Goal: Task Accomplishment & Management: Complete application form

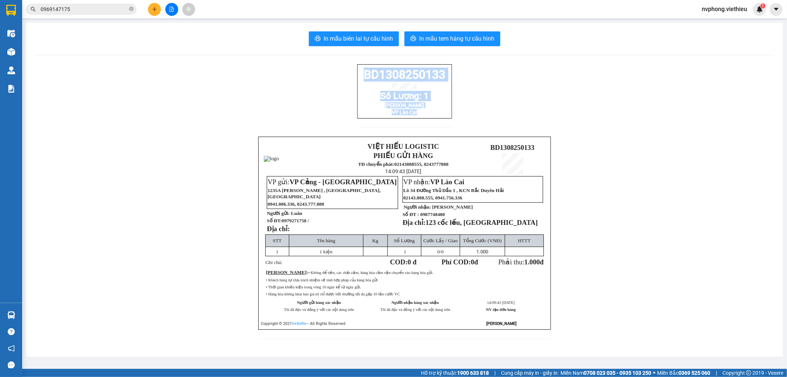
click at [151, 11] on button at bounding box center [154, 9] width 13 height 13
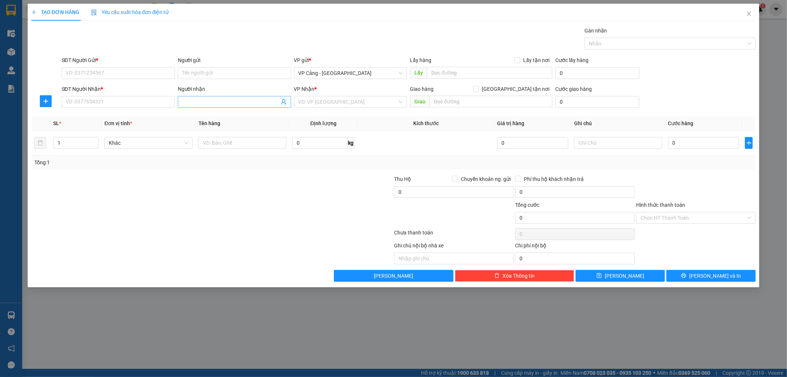
click at [202, 105] on input "Người nhận" at bounding box center [230, 102] width 97 height 8
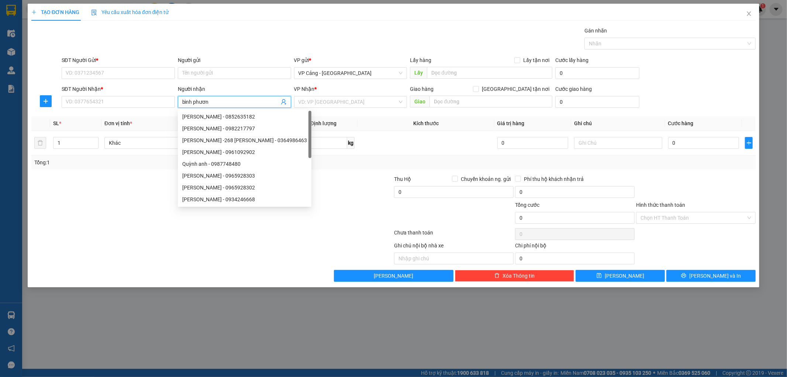
type input "bình phương"
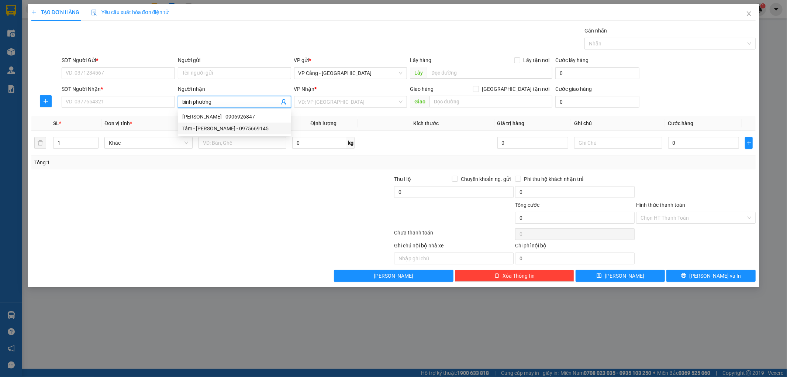
click at [224, 128] on div "Tâm - [PERSON_NAME] - 0975669145" at bounding box center [234, 128] width 104 height 8
type input "0975669145"
type input "Tâm - [PERSON_NAME]"
checkbox input "true"
type input "085 Hoàng Liên, LC"
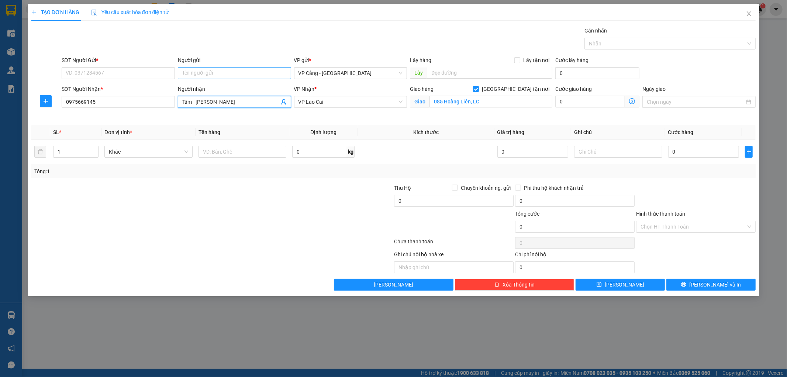
type input "Tâm - [PERSON_NAME]"
click at [189, 74] on input "Người gửi" at bounding box center [234, 73] width 113 height 12
type input "s"
type input "dss"
click at [205, 89] on div "Công ty DSS - 02437606335" at bounding box center [234, 88] width 104 height 8
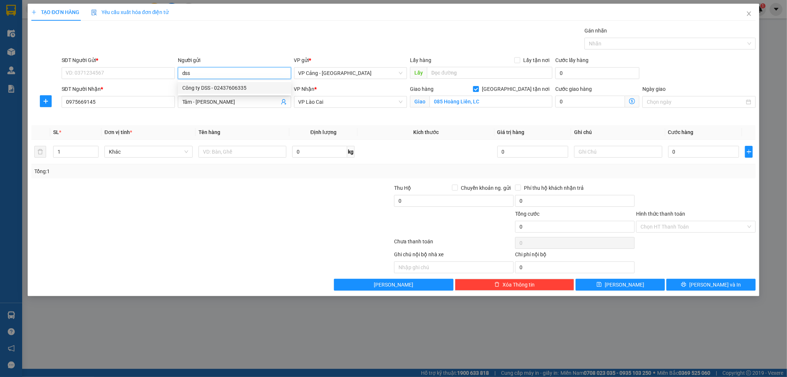
type input "02437606335"
type input "Công ty DSS"
click at [37, 148] on tr "1 Khác 0 kg 0 0" at bounding box center [393, 152] width 725 height 25
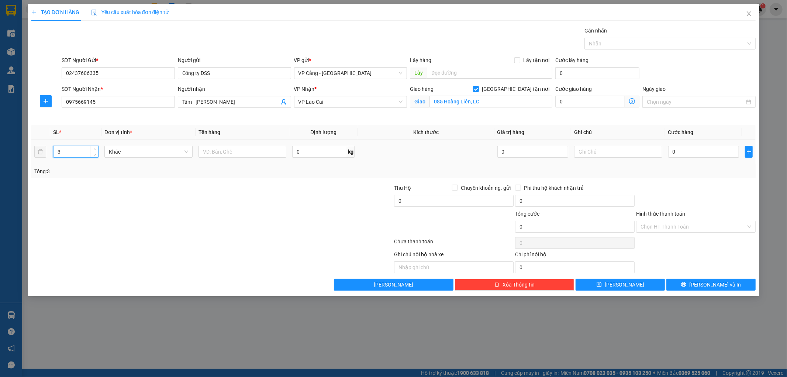
type input "3"
drag, startPoint x: 189, startPoint y: 170, endPoint x: 226, endPoint y: 143, distance: 45.4
click at [196, 162] on div "SL * Đơn vị tính * Tên hàng Định lượng Kích thước Giá trị hàng Ghi chú Cước hàn…" at bounding box center [393, 151] width 725 height 53
drag, startPoint x: 226, startPoint y: 143, endPoint x: 221, endPoint y: 149, distance: 8.4
click at [226, 143] on td at bounding box center [243, 152] width 94 height 25
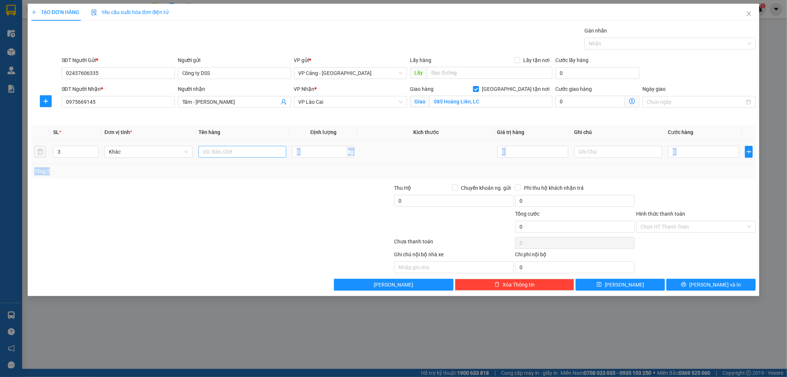
click at [220, 151] on input "text" at bounding box center [243, 152] width 88 height 12
type input "3 kiện"
click at [707, 150] on input "0" at bounding box center [703, 152] width 71 height 12
type input "1"
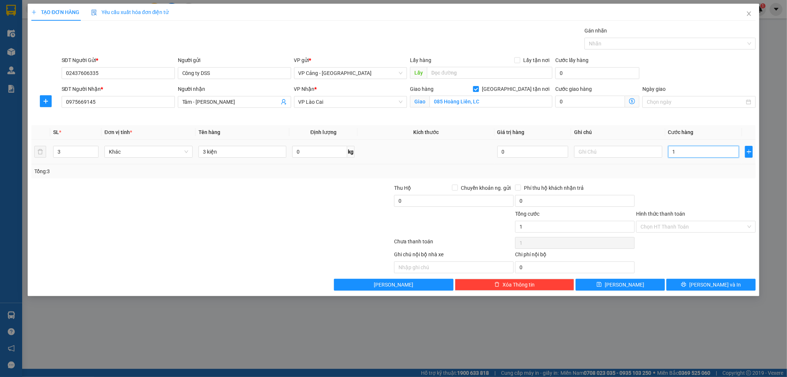
type input "1"
type input "1.000"
click at [702, 178] on div "Tổng: 3" at bounding box center [393, 171] width 725 height 14
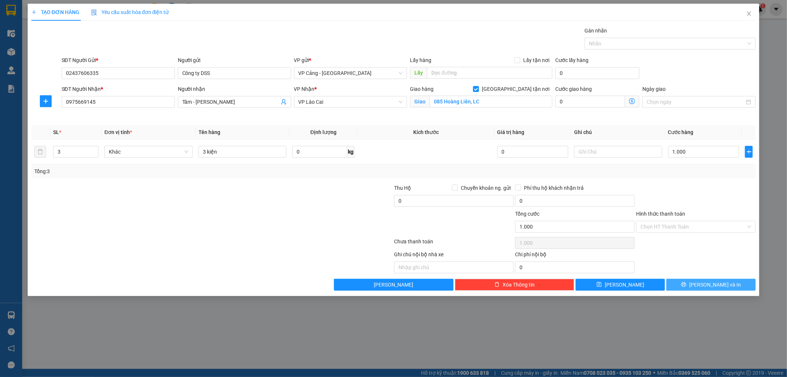
click at [679, 282] on button "[PERSON_NAME] và In" at bounding box center [711, 285] width 89 height 12
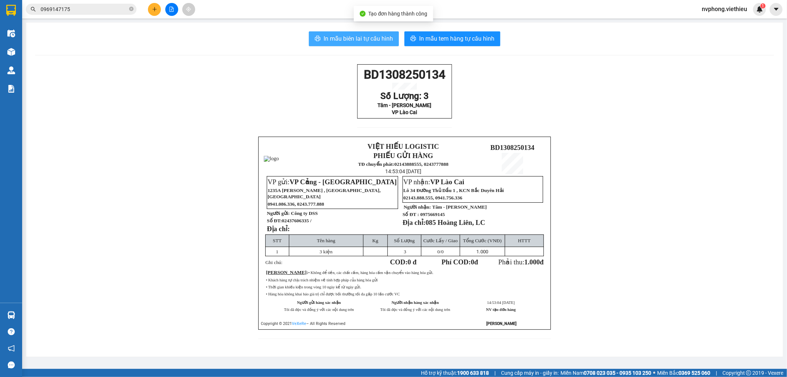
click at [334, 41] on span "In mẫu biên lai tự cấu hình" at bounding box center [358, 38] width 69 height 9
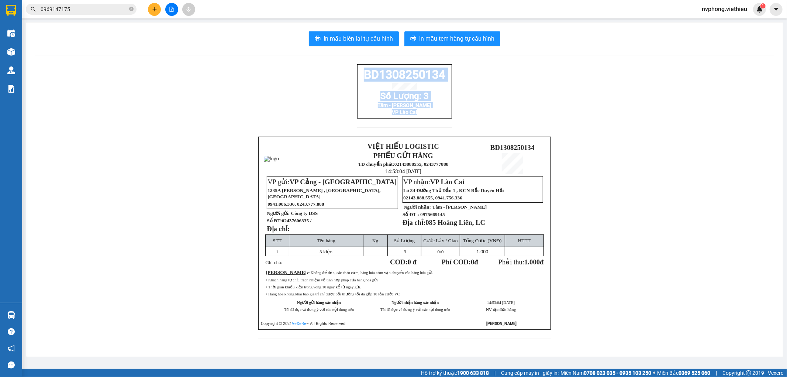
drag, startPoint x: 362, startPoint y: 75, endPoint x: 423, endPoint y: 124, distance: 78.2
click at [423, 124] on div "BD1308250134 Số Lượng: 3 Tâm - Bình Phương VP Lào Cai" at bounding box center [404, 100] width 95 height 72
copy div "BD1308250134 Số Lượng: 3 Tâm - Bình Phương VP Lào Cai"
click at [154, 11] on icon "plus" at bounding box center [154, 9] width 5 height 5
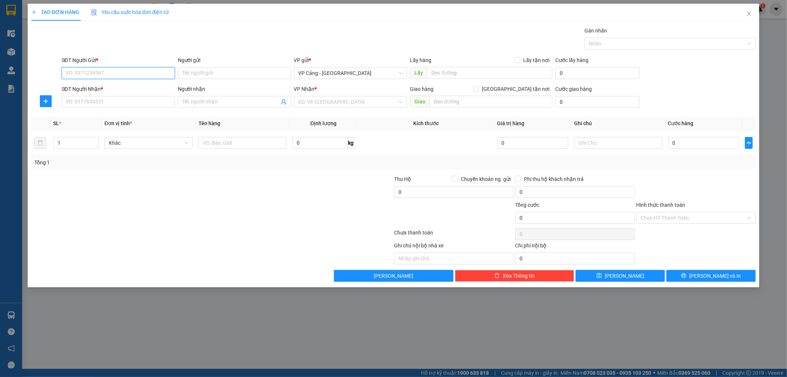
click at [112, 75] on input "SĐT Người Gửi *" at bounding box center [118, 73] width 113 height 12
click at [157, 105] on input "SĐT Người Nhận *" at bounding box center [118, 102] width 113 height 12
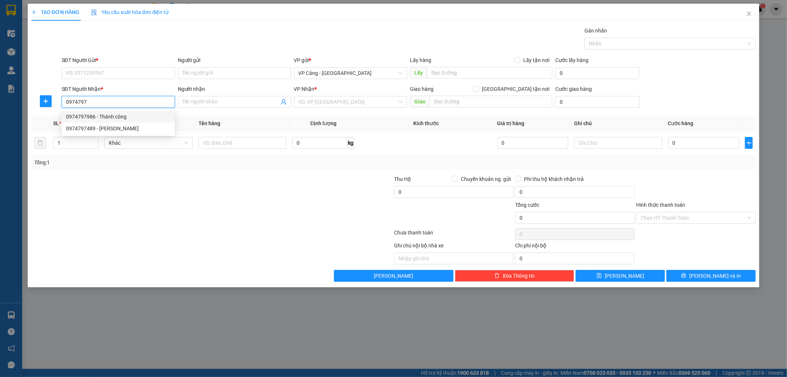
click at [117, 118] on div "0974797986 - Thành công" at bounding box center [118, 117] width 104 height 8
type input "0974797986"
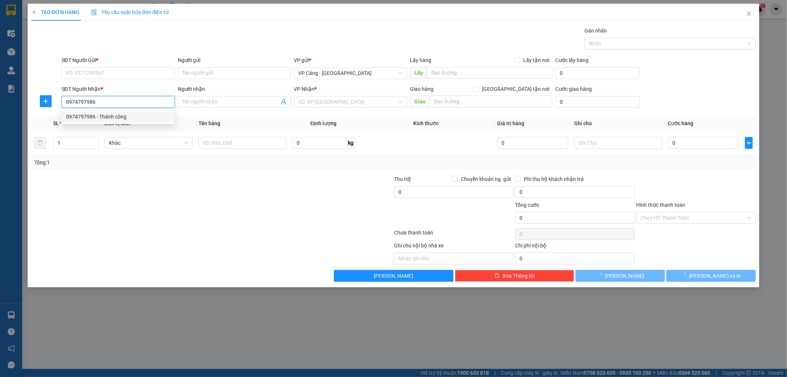
type input "Thành công"
checkbox input "true"
type input "Bắc cường , lào cai"
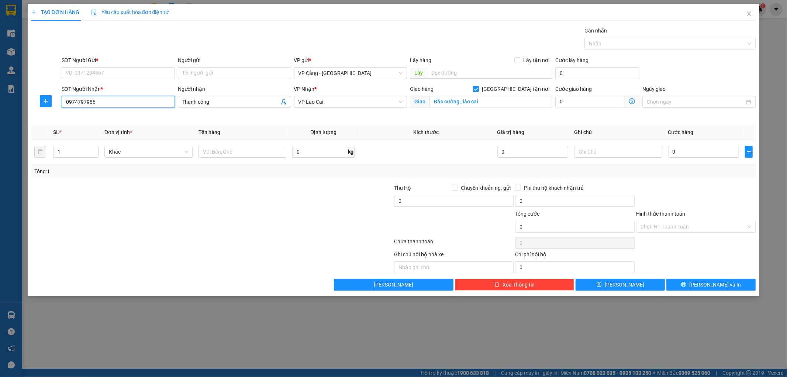
type input "0974797986"
drag, startPoint x: 200, startPoint y: 65, endPoint x: 200, endPoint y: 71, distance: 6.3
click at [200, 65] on div "Người gửi" at bounding box center [234, 61] width 113 height 11
click at [200, 71] on input "Người gửi" at bounding box center [234, 73] width 113 height 12
type input "gia khoa"
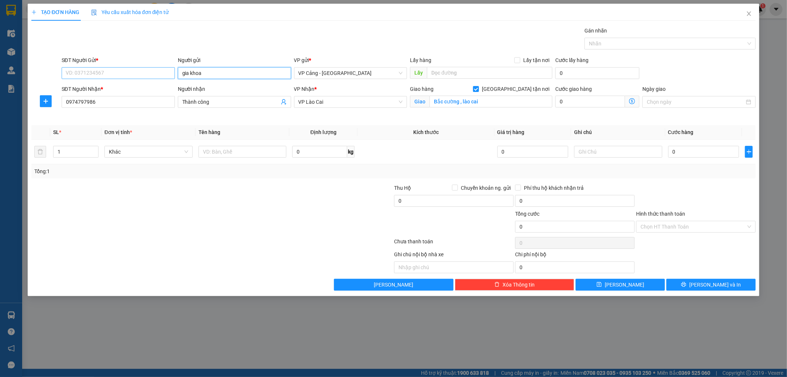
drag, startPoint x: 207, startPoint y: 74, endPoint x: 151, endPoint y: 72, distance: 56.9
click at [151, 72] on div "SĐT Người Gửi * VD: 0371234567 Người gửi gia khoa gia khoa VP gửi * VP Cảng - […" at bounding box center [409, 69] width 698 height 26
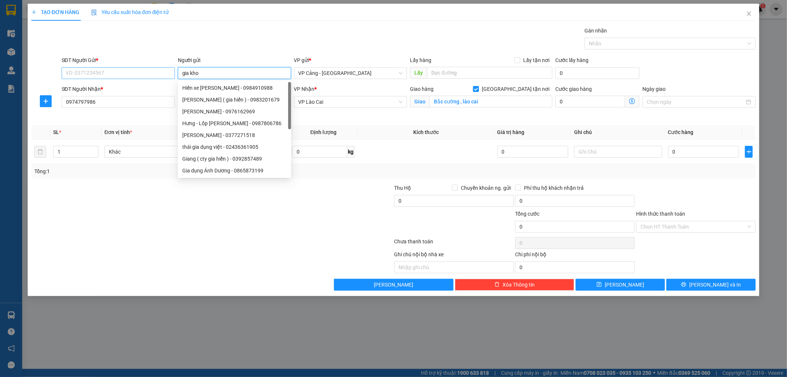
type input "gia khoa"
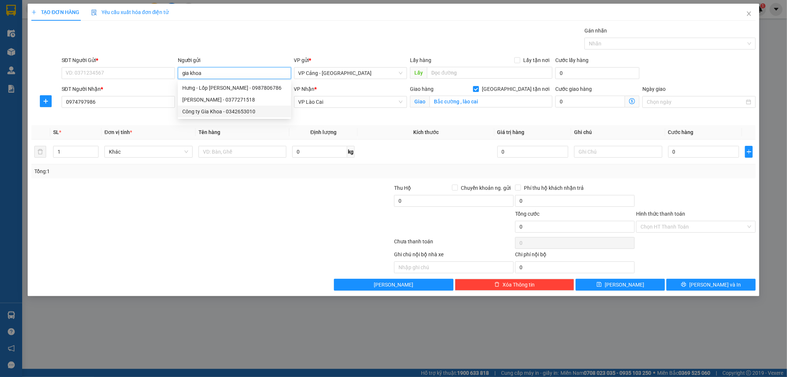
click at [219, 113] on div "Công ty Gia Khoa - 0342653010" at bounding box center [234, 111] width 104 height 8
type input "0342653010"
type input "Công ty Gia Khoa"
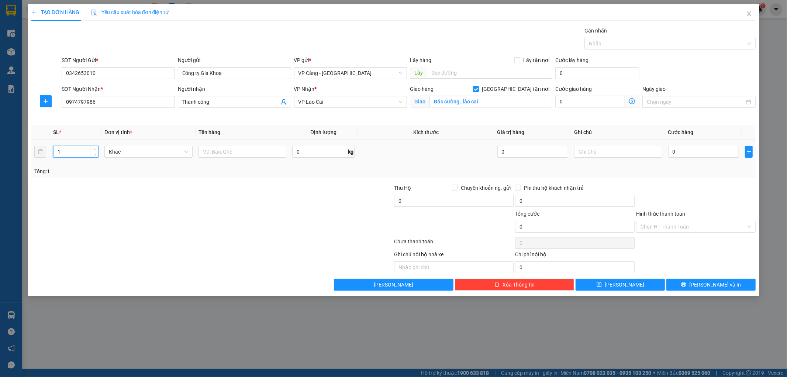
drag, startPoint x: 63, startPoint y: 153, endPoint x: 54, endPoint y: 154, distance: 8.9
click at [54, 154] on input "1" at bounding box center [76, 151] width 45 height 11
type input "5"
drag, startPoint x: 197, startPoint y: 267, endPoint x: 209, endPoint y: 254, distance: 18.3
click at [207, 258] on div at bounding box center [137, 261] width 212 height 23
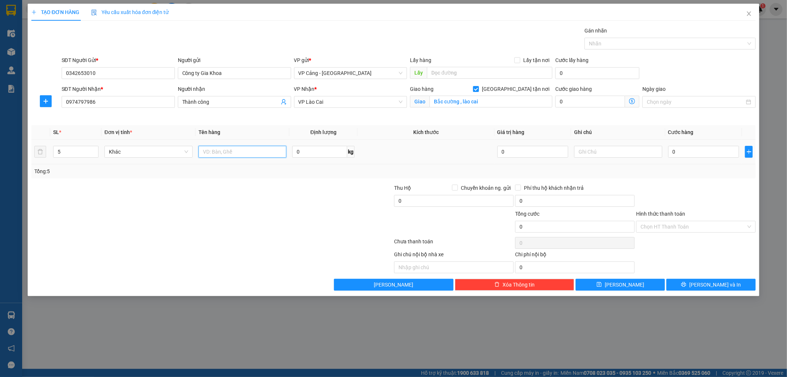
click at [223, 149] on input "text" at bounding box center [243, 152] width 88 height 12
type input "5 lốp"
click at [679, 152] on input "0" at bounding box center [703, 152] width 71 height 12
type input "1"
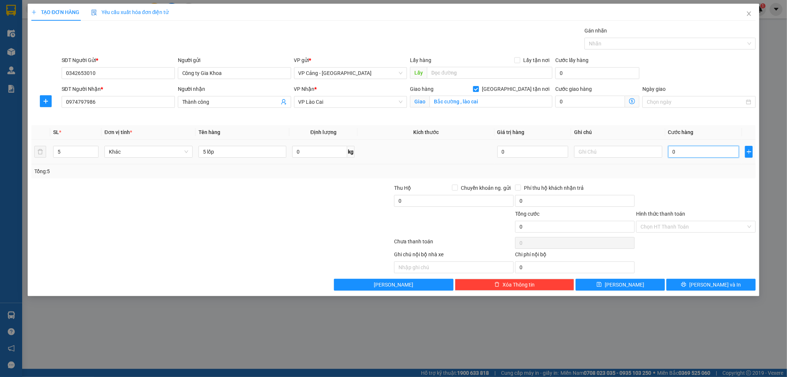
type input "1"
type input "1.000"
click at [675, 176] on div "Tổng: 5" at bounding box center [393, 171] width 725 height 14
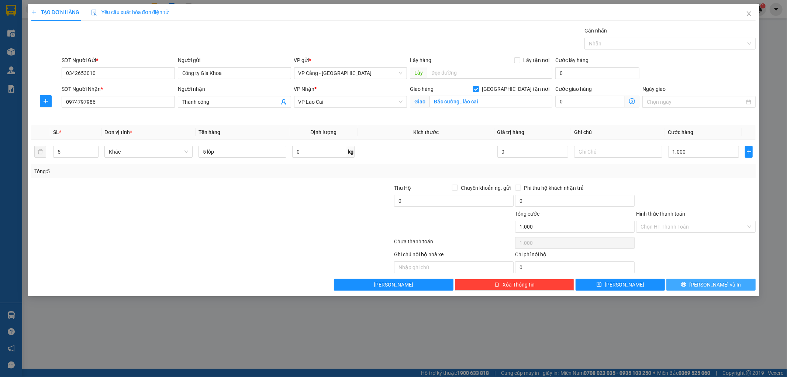
click at [687, 284] on icon "printer" at bounding box center [684, 284] width 5 height 5
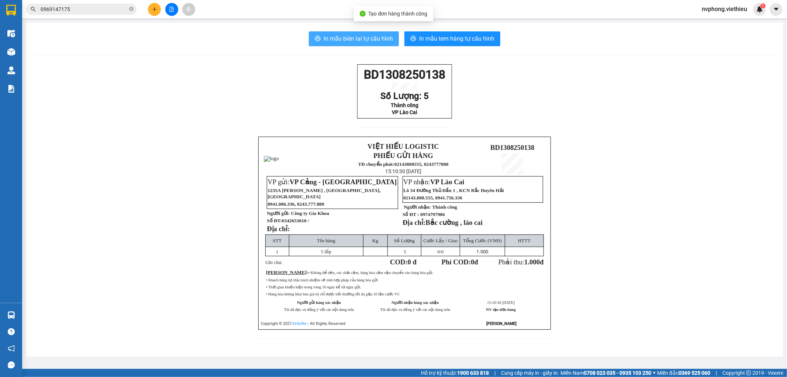
click at [374, 38] on span "In mẫu biên lai tự cấu hình" at bounding box center [358, 38] width 69 height 9
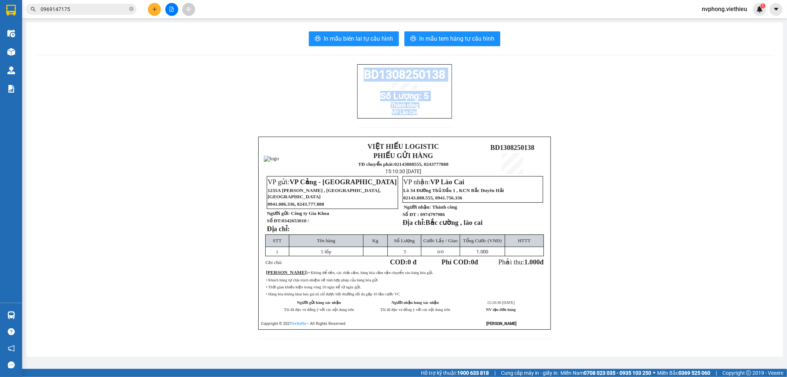
drag, startPoint x: 358, startPoint y: 76, endPoint x: 437, endPoint y: 126, distance: 93.1
click at [437, 126] on div "BD1308250138 Số Lượng: 5 Thành công VP [GEOGRAPHIC_DATA]" at bounding box center [404, 100] width 95 height 72
copy div "BD1308250138 Số Lượng: 5 Thành công VP Lào Cai"
click at [149, 11] on button at bounding box center [154, 9] width 13 height 13
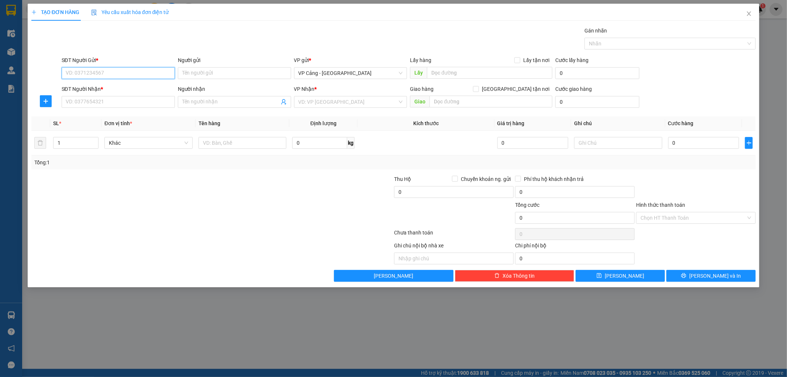
click at [137, 70] on input "SĐT Người Gửi *" at bounding box center [118, 73] width 113 height 12
type input "0982295639"
click at [202, 75] on input "Người gửi" at bounding box center [234, 73] width 113 height 12
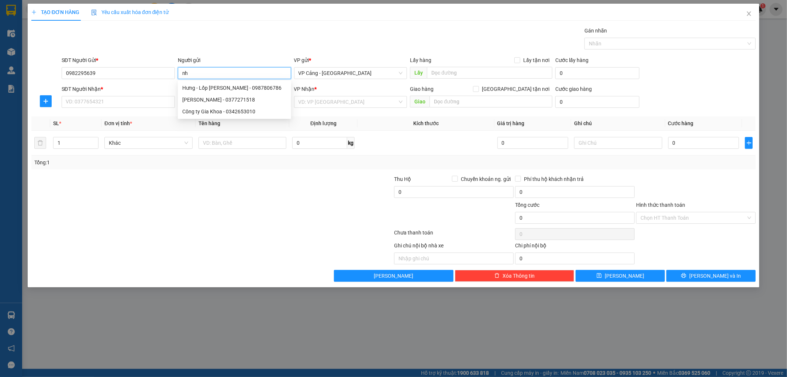
type input "n"
type input "Anh Bắc"
click at [105, 102] on input "SĐT Người Nhận *" at bounding box center [118, 102] width 113 height 12
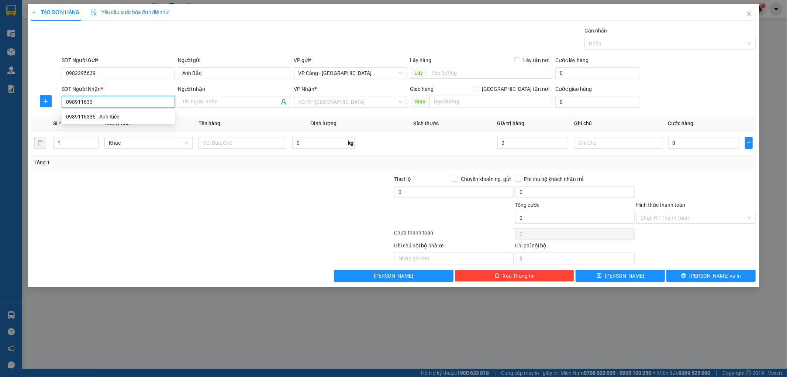
type input "0989116336"
click at [135, 116] on div "0989116336 - Anh Kiên" at bounding box center [118, 117] width 104 height 8
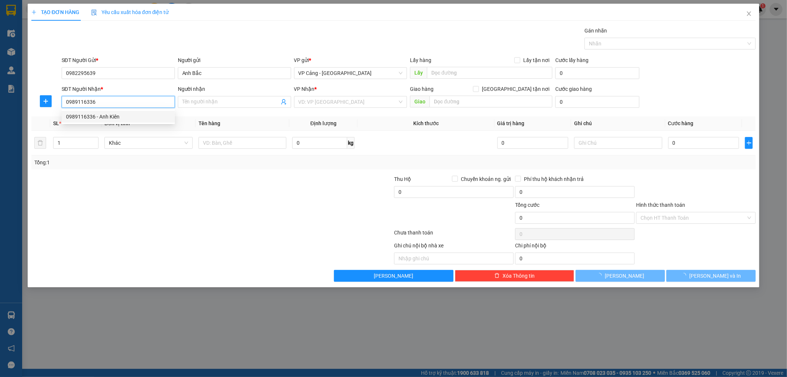
type input "[PERSON_NAME]"
checkbox input "true"
type input "022 Bích đào 2, KĐT Bitexco, LC"
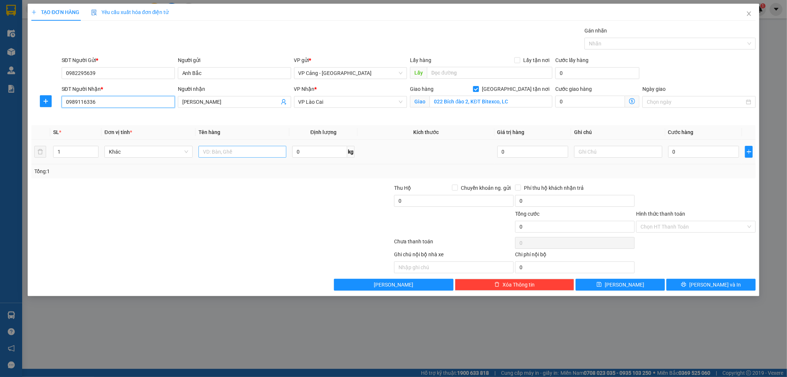
type input "0989116336"
click at [239, 154] on input "text" at bounding box center [243, 152] width 88 height 12
type input "1 kiện"
click at [687, 147] on input "0" at bounding box center [703, 152] width 71 height 12
type input "1"
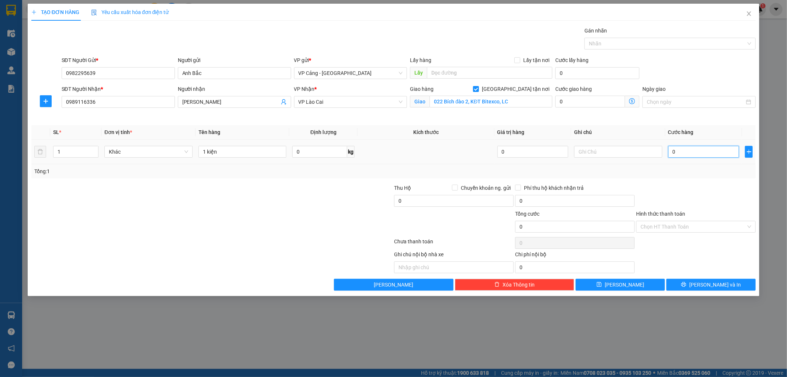
type input "1"
type input "1.000"
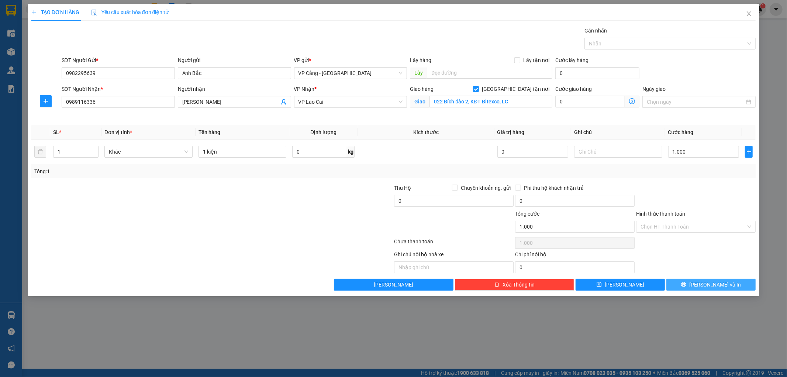
click at [703, 289] on button "[PERSON_NAME] và In" at bounding box center [711, 285] width 89 height 12
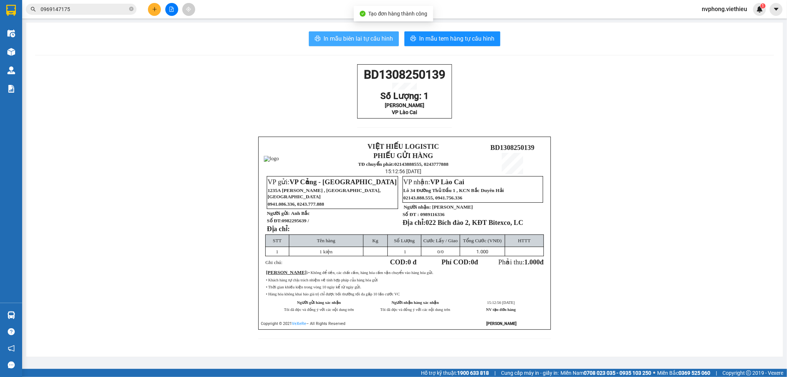
click at [382, 38] on span "In mẫu biên lai tự cấu hình" at bounding box center [358, 38] width 69 height 9
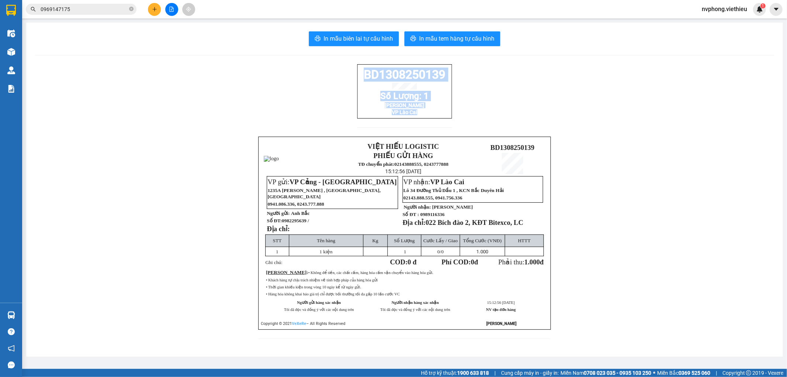
drag, startPoint x: 419, startPoint y: 118, endPoint x: 358, endPoint y: 70, distance: 77.0
click at [358, 70] on div "BD1308250139 Số Lượng: 1 Anh Kiên VP Lào Cai" at bounding box center [404, 91] width 95 height 54
copy div "BD1308250139 Số Lượng: 1 Anh Kiên VP Lào Cai"
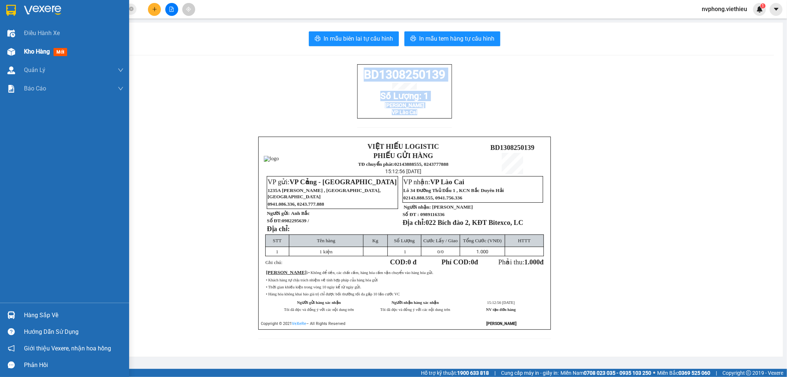
click at [14, 49] on img at bounding box center [11, 52] width 8 height 8
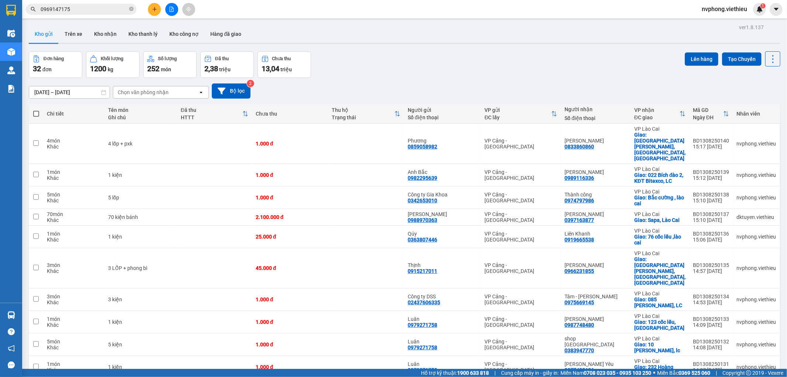
click at [62, 92] on input "[DATE] – [DATE]" at bounding box center [69, 92] width 80 height 12
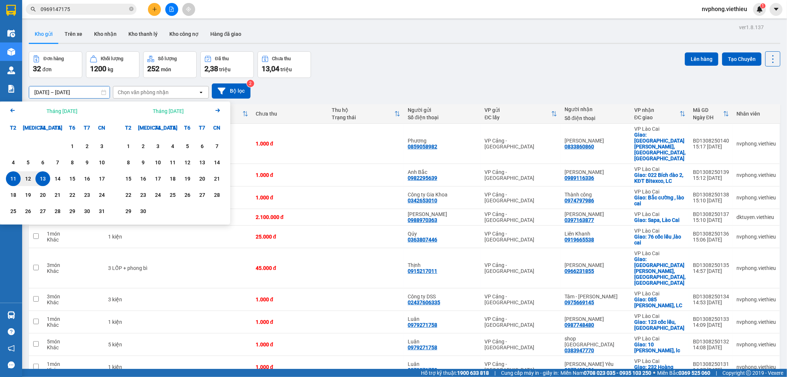
click at [42, 179] on div "13" at bounding box center [43, 178] width 10 height 9
click at [83, 89] on input "[DATE] – / /" at bounding box center [69, 92] width 80 height 12
click at [41, 178] on div "13" at bounding box center [43, 178] width 10 height 9
type input "[DATE] – [DATE]"
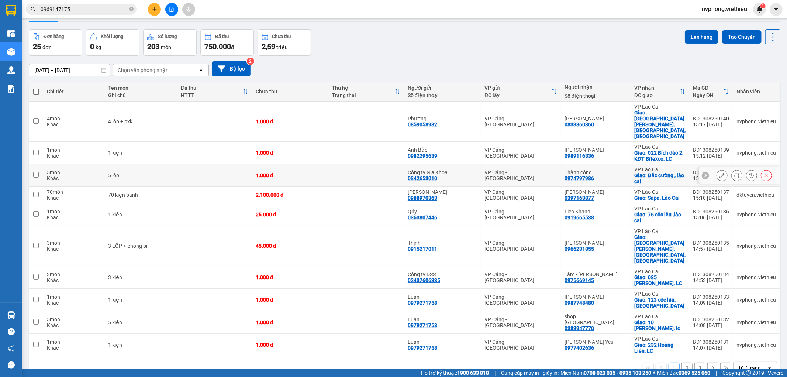
scroll to position [34, 0]
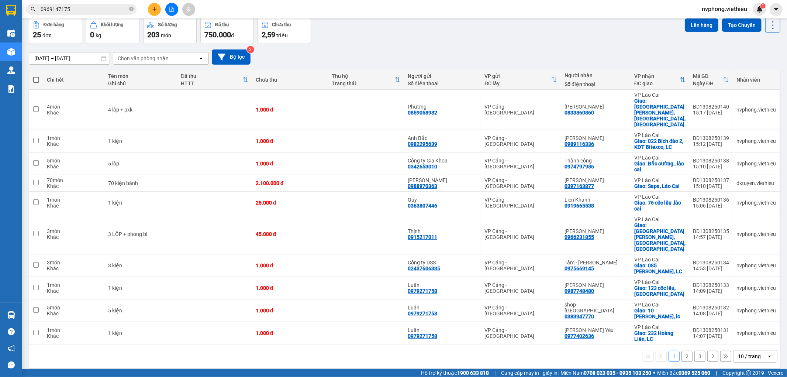
click at [767, 353] on icon "open" at bounding box center [770, 356] width 6 height 6
click at [744, 304] on span "100 / trang" at bounding box center [746, 305] width 27 height 7
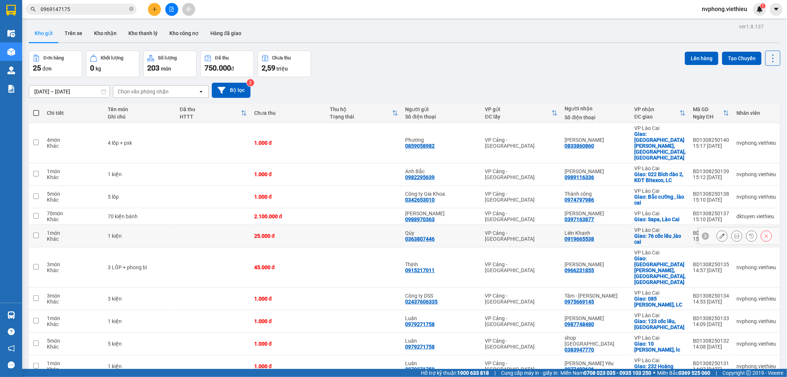
scroll to position [0, 0]
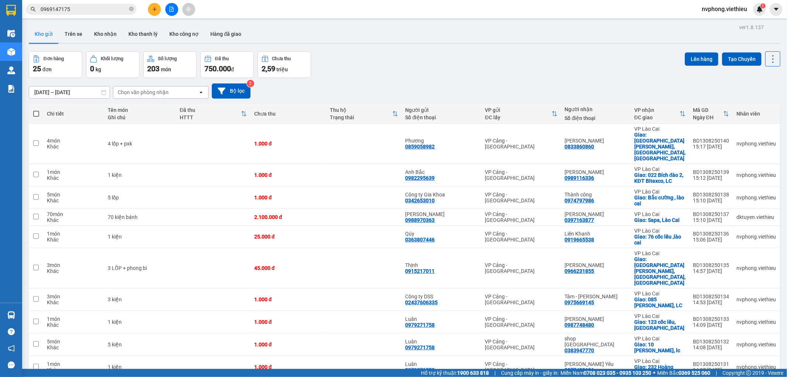
drag, startPoint x: 351, startPoint y: 76, endPoint x: 81, endPoint y: 24, distance: 275.2
click at [338, 71] on div "Đơn hàng 25 đơn Khối lượng 0 kg Số lượng 203 món Đã thu 750.000 đ Chưa thu 2,59…" at bounding box center [405, 64] width 752 height 27
click at [149, 7] on button at bounding box center [154, 9] width 13 height 13
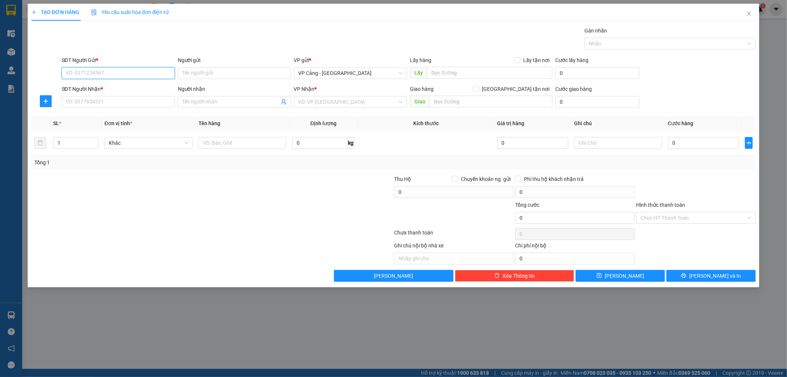
click at [96, 78] on input "SĐT Người Gửi *" at bounding box center [118, 73] width 113 height 12
click at [319, 337] on div "TẠO ĐƠN HÀNG Yêu cầu xuất hóa đơn điện tử Transit Pickup Surcharge Ids Transit …" at bounding box center [393, 188] width 787 height 377
click at [131, 14] on span "Yêu cầu xuất hóa đơn điện tử" at bounding box center [130, 12] width 78 height 6
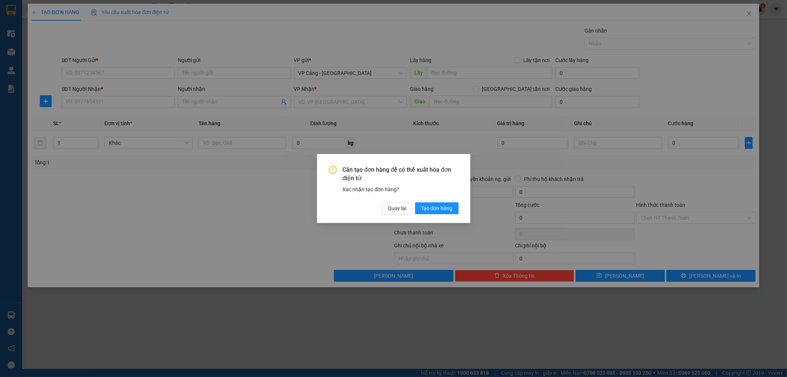
click at [186, 193] on div "Cần tạo đơn hàng để có thể xuất hóa đơn điện tử Xác nhận tạo đơn hàng? Quay lại…" at bounding box center [393, 188] width 787 height 377
click at [389, 212] on span "Quay lại" at bounding box center [397, 208] width 18 height 8
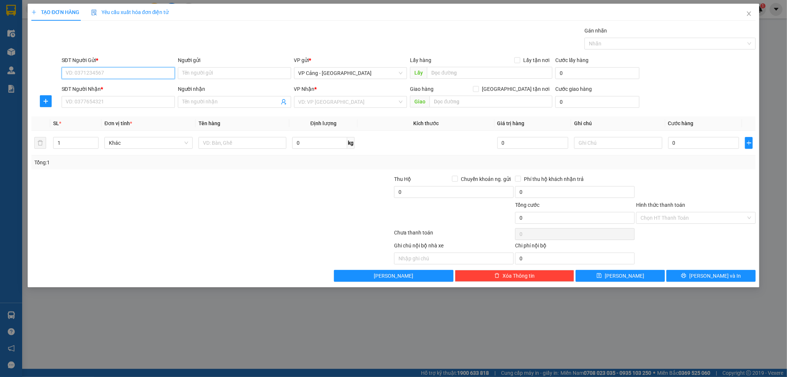
click at [72, 73] on input "SĐT Người Gửi *" at bounding box center [118, 73] width 113 height 12
type input "0888247666"
click at [202, 72] on input "Người gửi" at bounding box center [234, 73] width 113 height 12
type input "l"
type input "K"
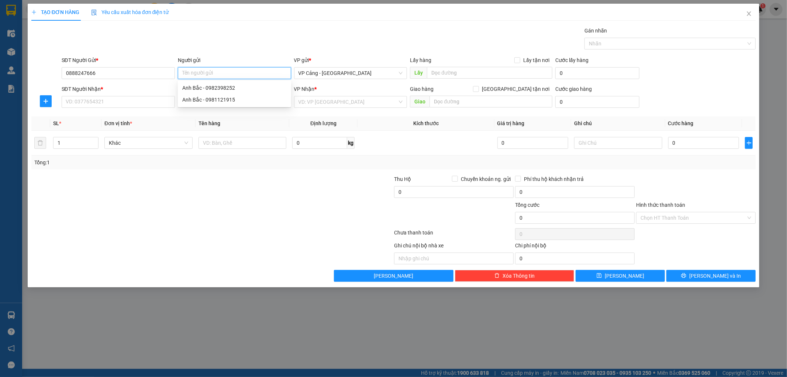
type input "D"
type input "Điện máy Quang Hạnh"
click at [86, 104] on input "SĐT Người Nhận *" at bounding box center [118, 102] width 113 height 12
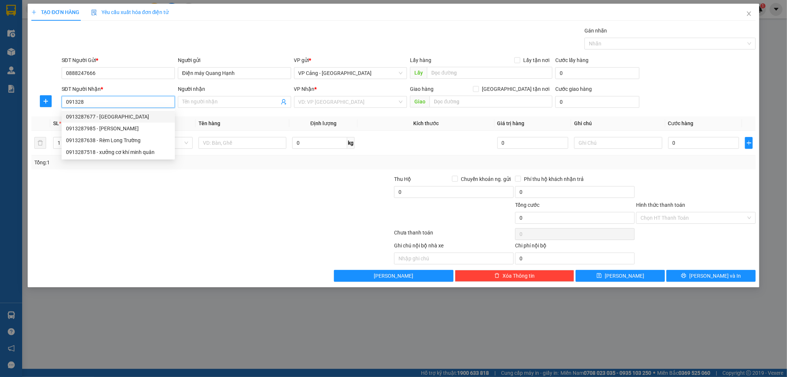
click at [89, 118] on div "0913287677 - [GEOGRAPHIC_DATA]" at bounding box center [118, 117] width 104 height 8
type input "0913287677"
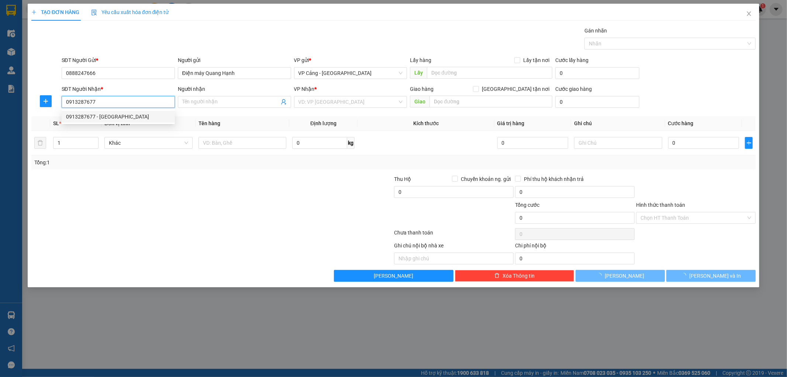
type input "Chiến Hà"
checkbox input "true"
type input "131 Hoàng Liên"
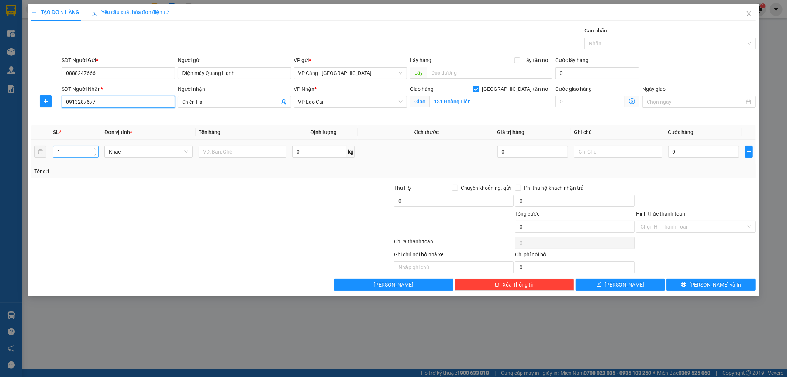
type input "0913287677"
drag, startPoint x: 68, startPoint y: 152, endPoint x: 53, endPoint y: 155, distance: 14.8
click at [54, 155] on input "1" at bounding box center [76, 151] width 45 height 11
type input "2"
type input "1"
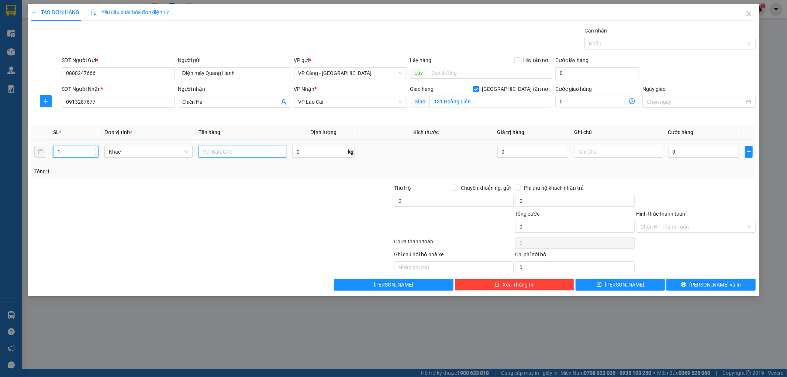
click at [238, 154] on input "text" at bounding box center [243, 152] width 88 height 12
type input "1 kiện"
click at [679, 151] on input "0" at bounding box center [703, 152] width 71 height 12
type input "1"
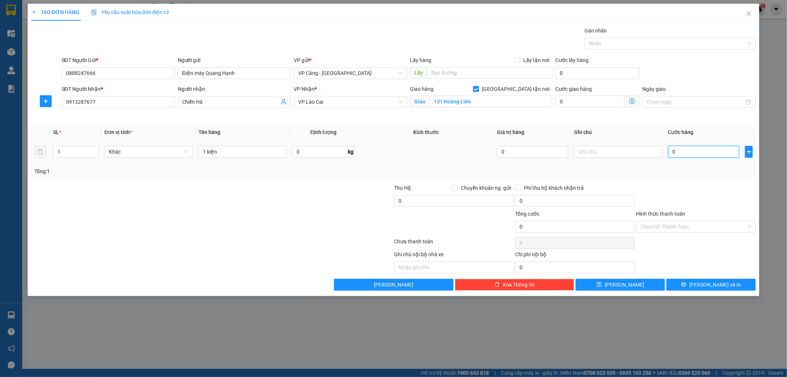
type input "1"
type input "1.000"
drag, startPoint x: 682, startPoint y: 181, endPoint x: 721, endPoint y: 268, distance: 95.3
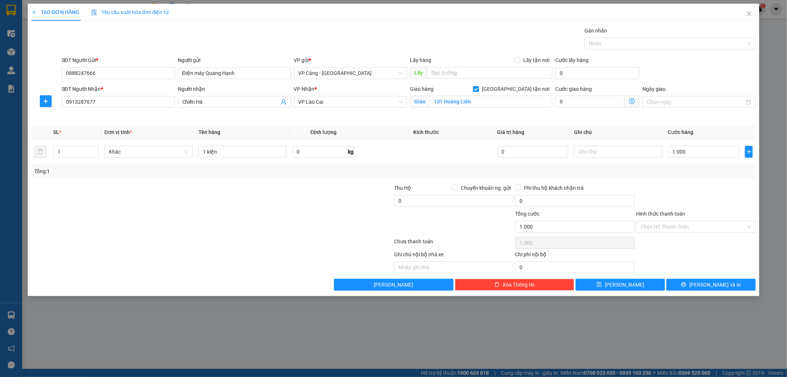
click at [684, 186] on div "Transit Pickup Surcharge Ids Transit Deliver Surcharge Ids Transit Deliver Surc…" at bounding box center [393, 159] width 725 height 264
click at [715, 283] on span "[PERSON_NAME] và In" at bounding box center [716, 285] width 52 height 8
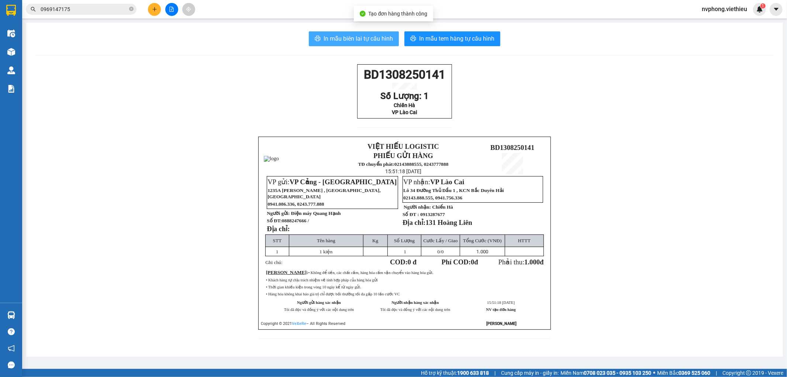
click at [366, 39] on span "In mẫu biên lai tự cấu hình" at bounding box center [358, 38] width 69 height 9
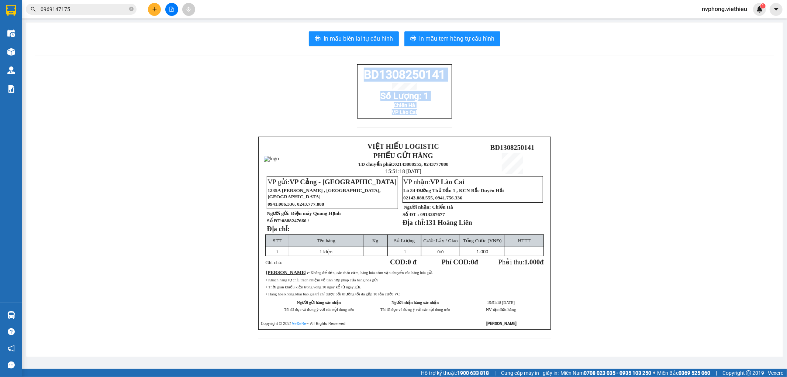
drag, startPoint x: 360, startPoint y: 72, endPoint x: 419, endPoint y: 127, distance: 81.0
click at [419, 127] on div "BD1308250141 Số Lượng: 1 Chiến Hà VP Lào Cai" at bounding box center [404, 100] width 95 height 72
copy div "BD1308250141 Số Lượng: 1 Chiến Hà VP Lào Cai"
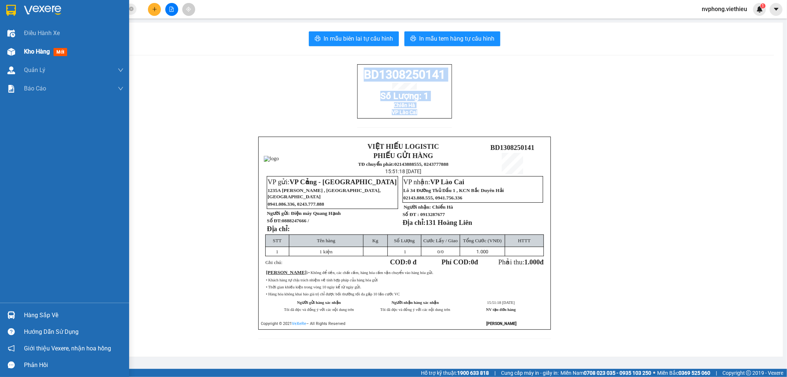
click at [36, 51] on span "Kho hàng" at bounding box center [37, 51] width 26 height 7
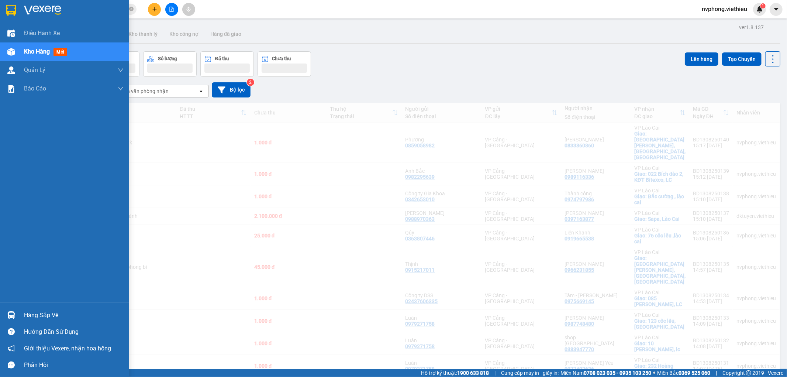
click at [37, 54] on span "Kho hàng" at bounding box center [37, 51] width 26 height 7
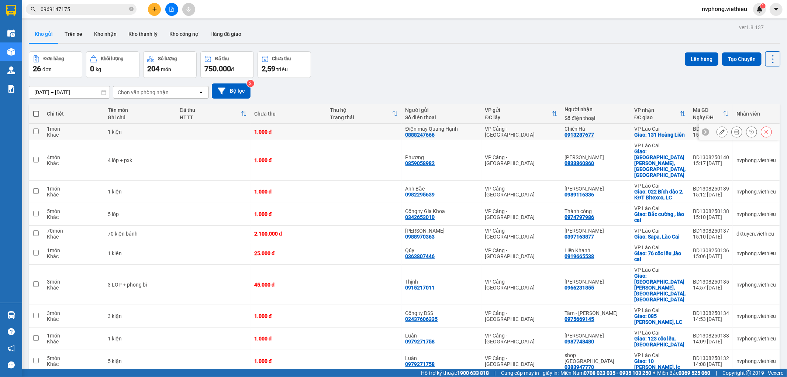
click at [720, 134] on icon at bounding box center [722, 131] width 5 height 5
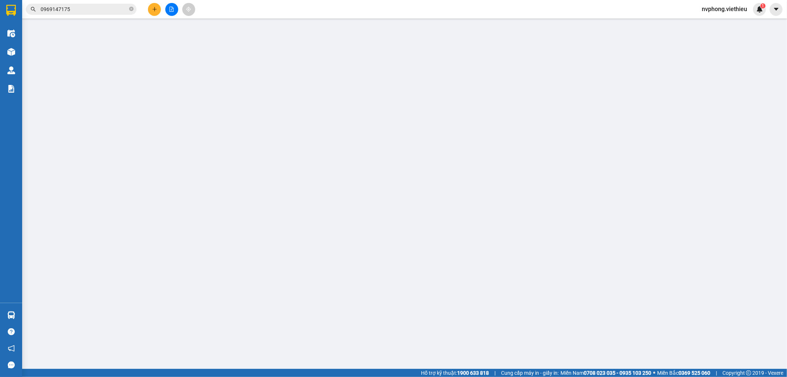
type input "0888247666"
type input "Điện máy Quang Hạnh"
type input "0913287677"
type input "Chiến Hà"
checkbox input "true"
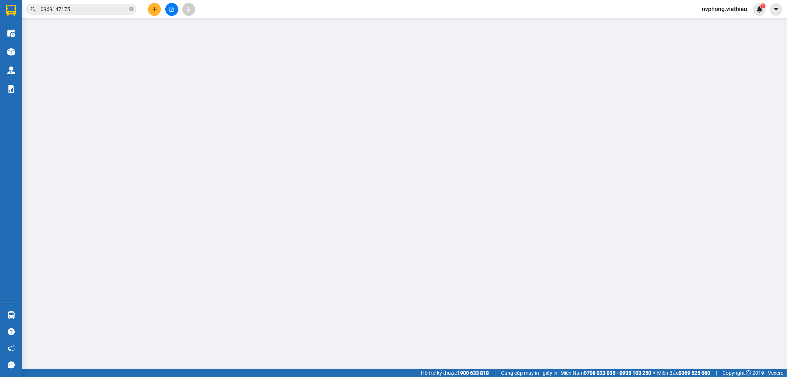
type input "131 Hoàng Liên"
type input "1.000"
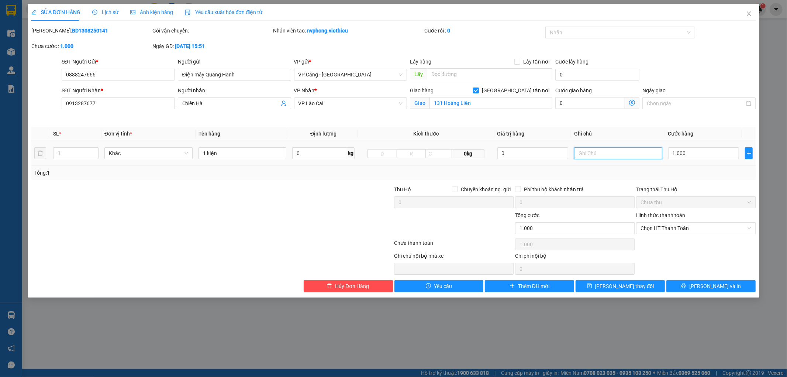
click at [585, 152] on input "text" at bounding box center [618, 153] width 88 height 12
type input "bị rách 1 góc ở thùng"
click at [634, 285] on span "[PERSON_NAME] thay đổi" at bounding box center [624, 286] width 59 height 8
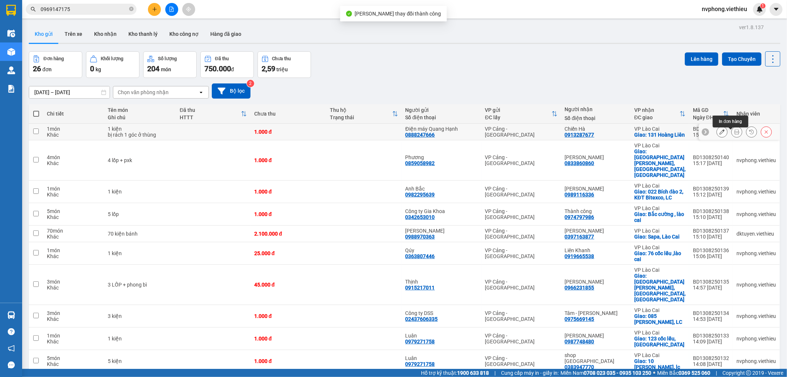
click at [735, 134] on icon at bounding box center [737, 131] width 5 height 5
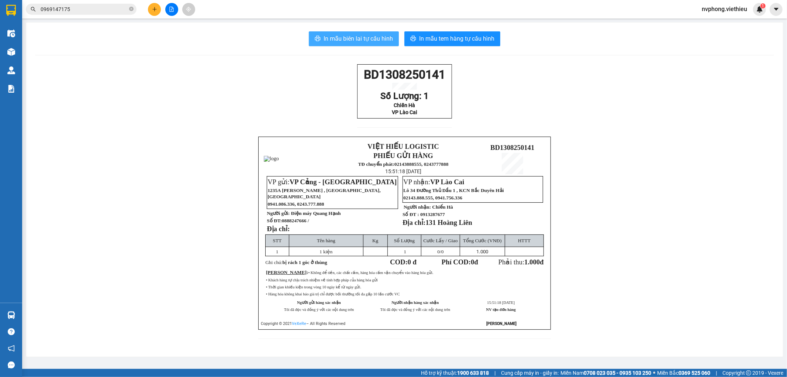
click at [363, 41] on span "In mẫu biên lai tự cấu hình" at bounding box center [358, 38] width 69 height 9
click at [539, 112] on div "BD1308250141 Số Lượng: 1 Chiến Hà VP Lào Cai VIỆT HIẾU LOGISTIC PHIẾU GỬI HÀNG …" at bounding box center [404, 205] width 739 height 283
click at [153, 10] on icon "plus" at bounding box center [154, 9] width 5 height 5
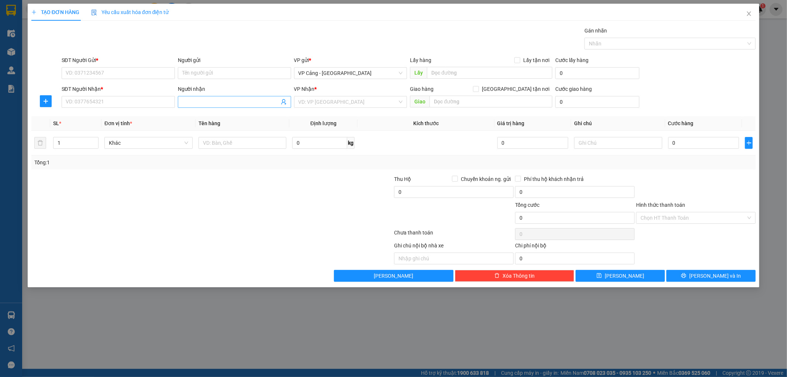
click at [191, 105] on input "Người nhận" at bounding box center [230, 102] width 97 height 8
type input "thanh mão"
click at [216, 117] on div "Thanh Mão - 0347560832" at bounding box center [234, 117] width 104 height 8
type input "0347560832"
type input "[PERSON_NAME]"
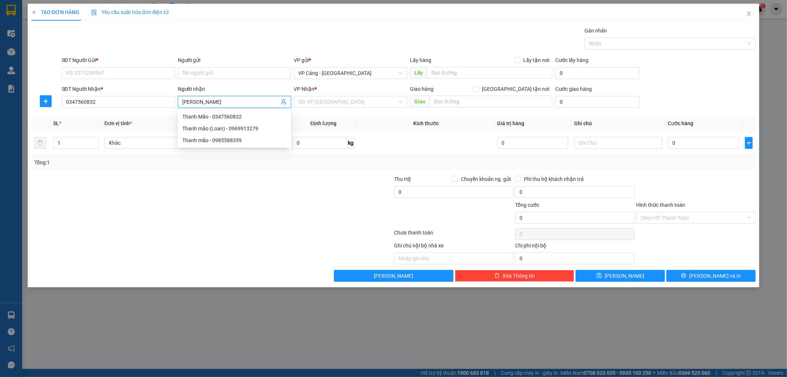
checkbox input "true"
type input "Chợ gốc mít"
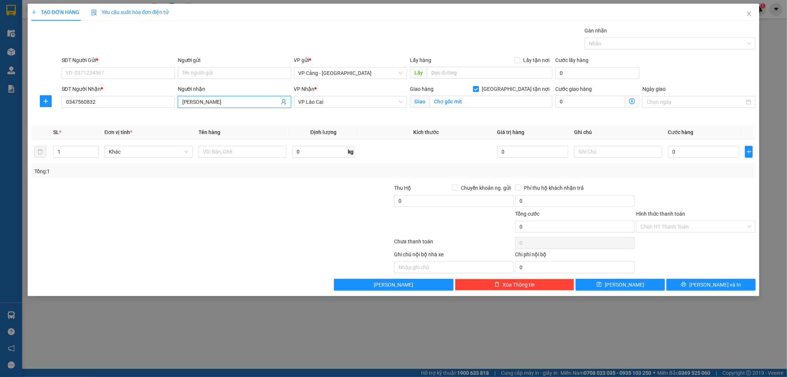
type input "[PERSON_NAME]"
click at [185, 205] on div at bounding box center [152, 197] width 242 height 26
drag, startPoint x: 66, startPoint y: 153, endPoint x: 54, endPoint y: 152, distance: 11.5
click at [54, 152] on input "1" at bounding box center [76, 151] width 45 height 11
type input "2"
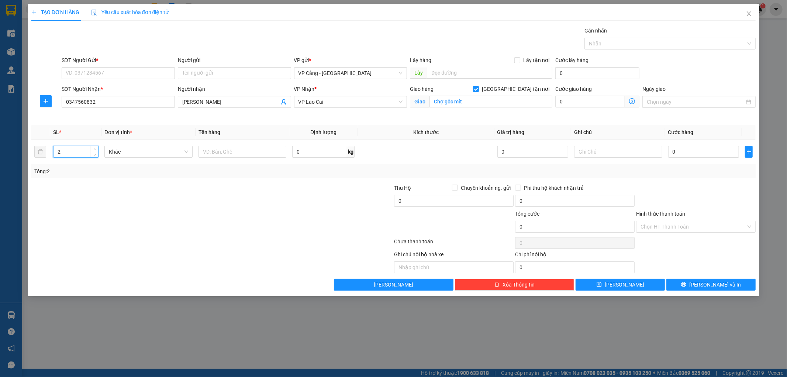
drag, startPoint x: 102, startPoint y: 185, endPoint x: 155, endPoint y: 183, distance: 53.9
click at [115, 185] on div at bounding box center [152, 197] width 242 height 26
click at [227, 152] on input "text" at bounding box center [243, 152] width 88 height 12
click at [185, 74] on input "Người gửi" at bounding box center [234, 73] width 113 height 12
click at [145, 74] on input "SĐT Người Gửi *" at bounding box center [118, 73] width 113 height 12
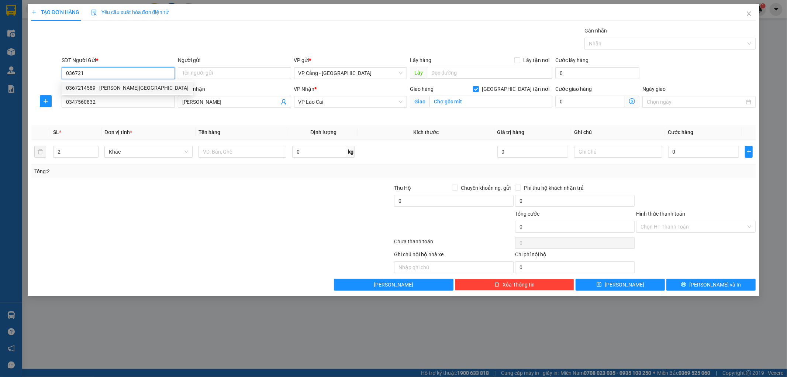
click at [107, 87] on div "0367214589 - [PERSON_NAME][GEOGRAPHIC_DATA]" at bounding box center [127, 88] width 123 height 8
type input "0367214589"
type input "anh Đức"
type input "0367214589"
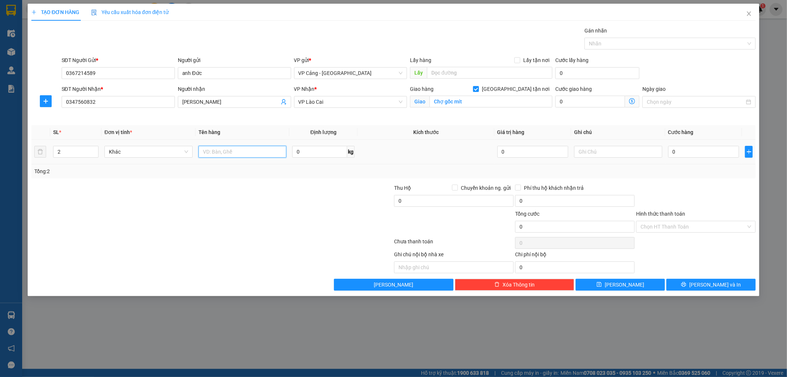
click at [224, 157] on input "text" at bounding box center [243, 152] width 88 height 12
type input "2 bao"
click at [677, 154] on input "0" at bounding box center [703, 152] width 71 height 12
type input "1"
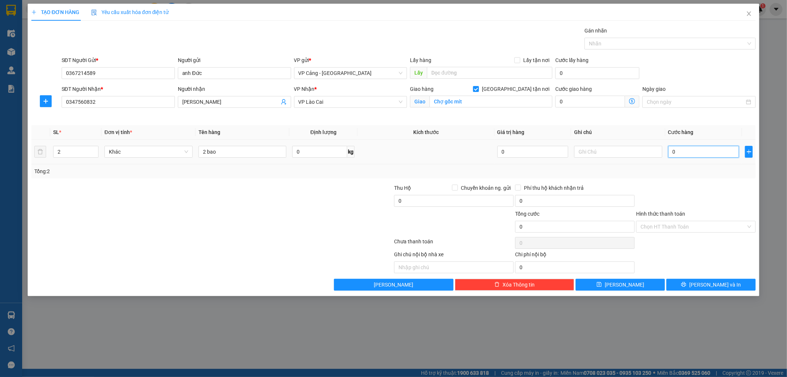
type input "1"
type input "1.000"
click at [685, 171] on div "Tổng: 2" at bounding box center [393, 171] width 719 height 8
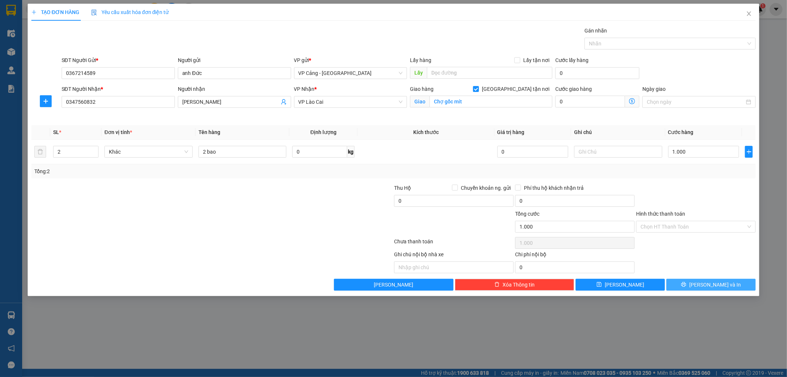
click at [687, 285] on button "[PERSON_NAME] và In" at bounding box center [711, 285] width 89 height 12
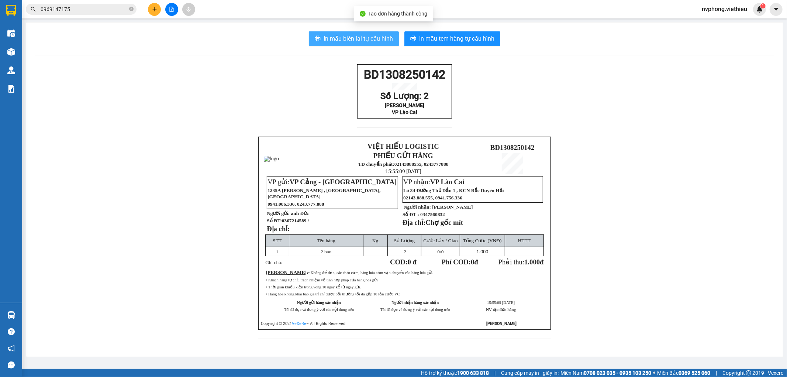
click at [356, 41] on span "In mẫu biên lai tự cấu hình" at bounding box center [358, 38] width 69 height 9
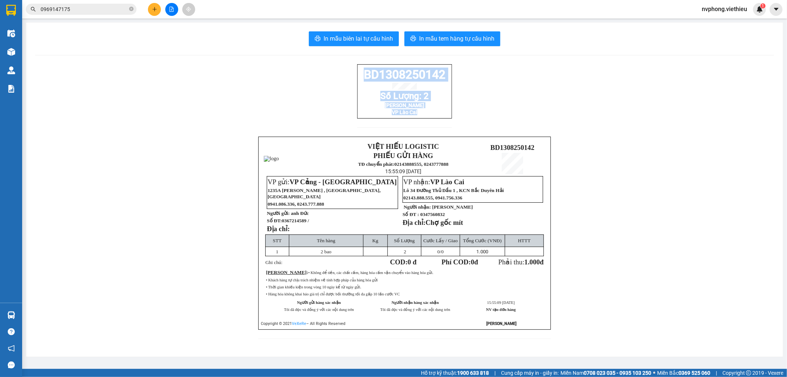
drag, startPoint x: 362, startPoint y: 78, endPoint x: 429, endPoint y: 123, distance: 80.4
click at [429, 118] on div "BD1308250142 Số Lượng: 2 Thanh Mão VP Lào Cai" at bounding box center [404, 91] width 95 height 54
copy div "BD1308250142 Số Lượng: 2 Thanh Mão VP Lào Cai"
click at [153, 8] on icon "plus" at bounding box center [154, 9] width 5 height 5
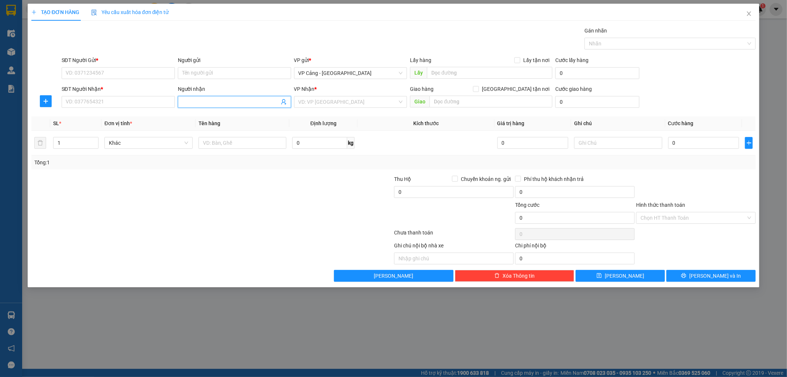
click at [212, 102] on input "Người nhận" at bounding box center [230, 102] width 97 height 8
type input "lan tâm"
click at [203, 118] on div "Lan Tâm - 0986603105" at bounding box center [234, 117] width 104 height 8
type input "0986603105"
type input "[PERSON_NAME]"
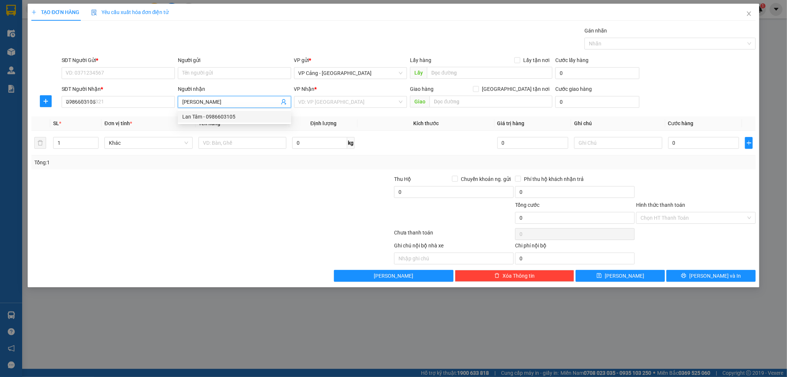
checkbox input "true"
type input "chợ gốc mít"
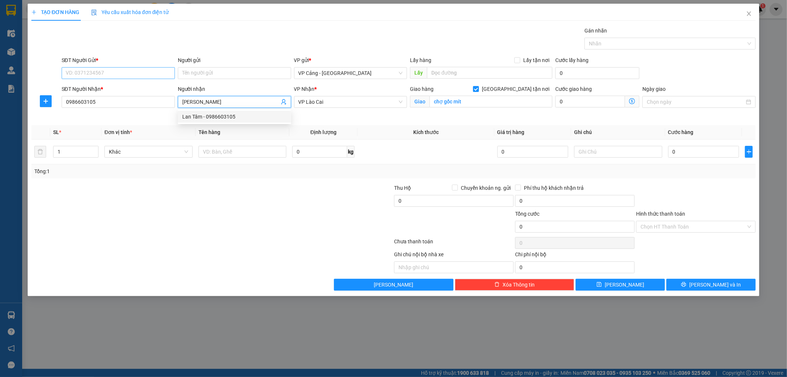
type input "[PERSON_NAME]"
click at [117, 76] on input "SĐT Người Gửi *" at bounding box center [118, 73] width 113 height 12
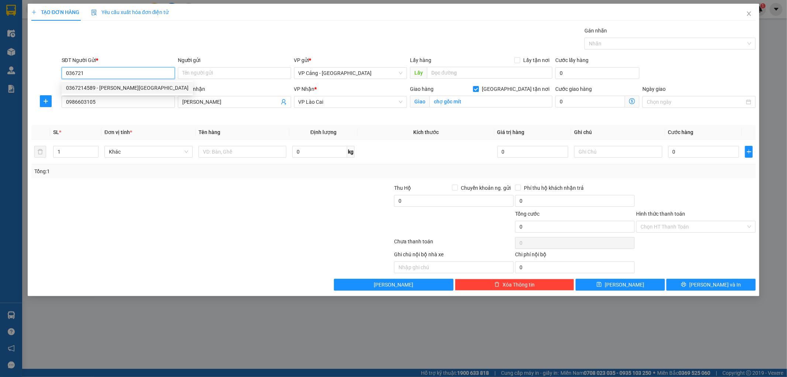
type input "036721"
click at [98, 81] on div "0367214589 0367214589 - [PERSON_NAME][GEOGRAPHIC_DATA]" at bounding box center [127, 87] width 131 height 15
click at [101, 86] on b "*" at bounding box center [102, 89] width 2 height 6
click at [100, 96] on input "0986603105" at bounding box center [118, 102] width 113 height 12
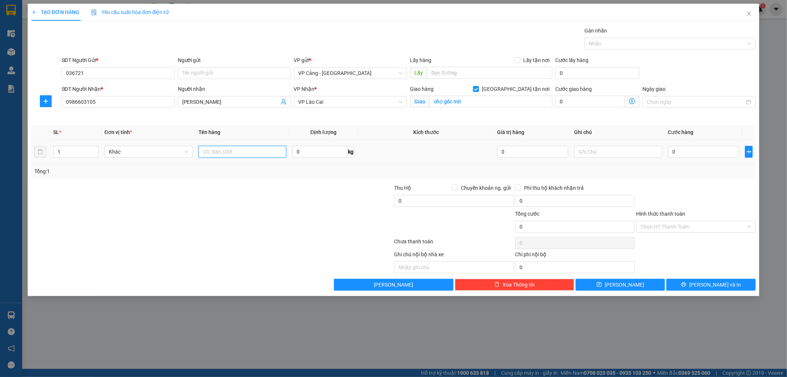
click at [217, 150] on input "text" at bounding box center [243, 152] width 88 height 12
type input "1 bọc"
drag, startPoint x: 209, startPoint y: 191, endPoint x: 133, endPoint y: 129, distance: 97.9
click at [209, 191] on div at bounding box center [152, 197] width 242 height 26
click at [97, 74] on input "036721" at bounding box center [118, 73] width 113 height 12
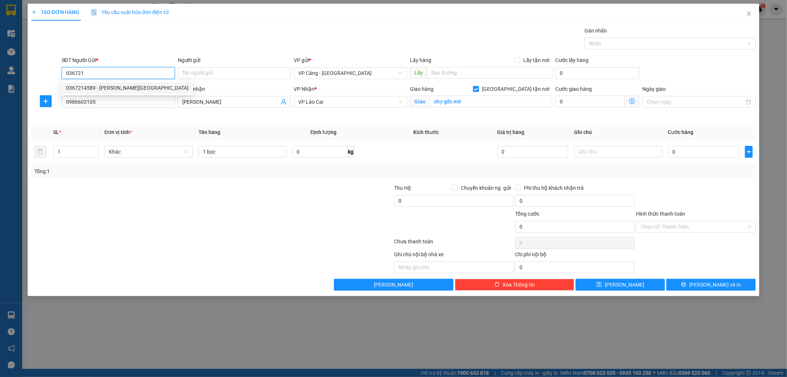
click at [88, 86] on div "0367214589 - [PERSON_NAME][GEOGRAPHIC_DATA]" at bounding box center [127, 88] width 123 height 8
type input "0367214589"
type input "anh Đức"
click at [688, 149] on input "0" at bounding box center [703, 152] width 71 height 12
type input "1"
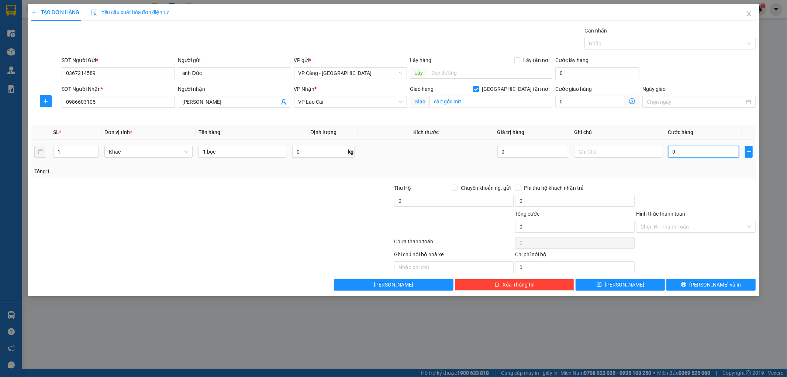
type input "1"
type input "1.000"
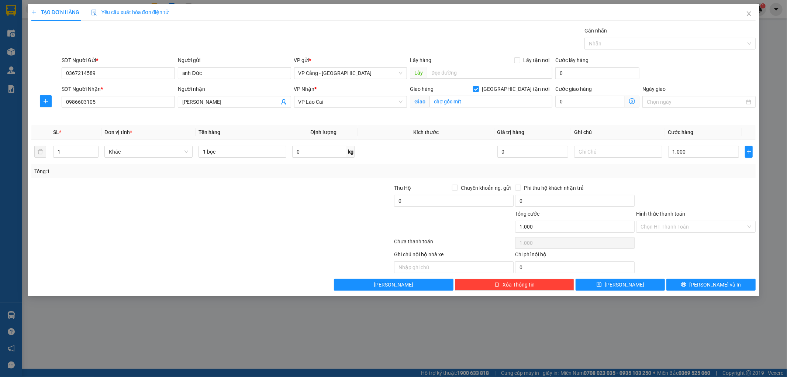
click at [694, 181] on div "Transit Pickup Surcharge Ids Transit Deliver Surcharge Ids Transit Deliver Surc…" at bounding box center [393, 159] width 725 height 264
click at [711, 283] on span "[PERSON_NAME] và In" at bounding box center [716, 285] width 52 height 8
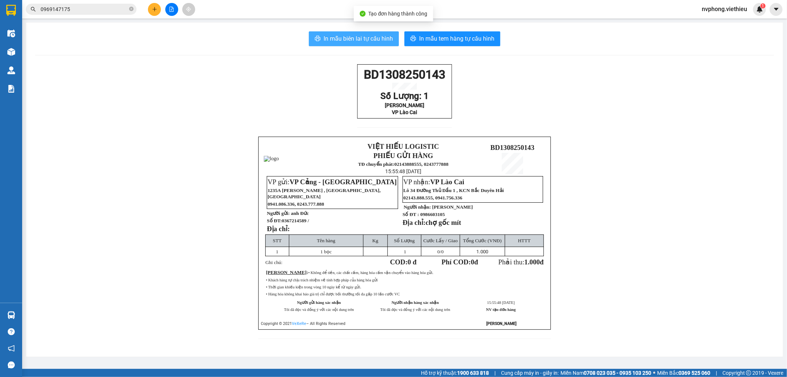
click at [375, 35] on span "In mẫu biên lai tự cấu hình" at bounding box center [358, 38] width 69 height 9
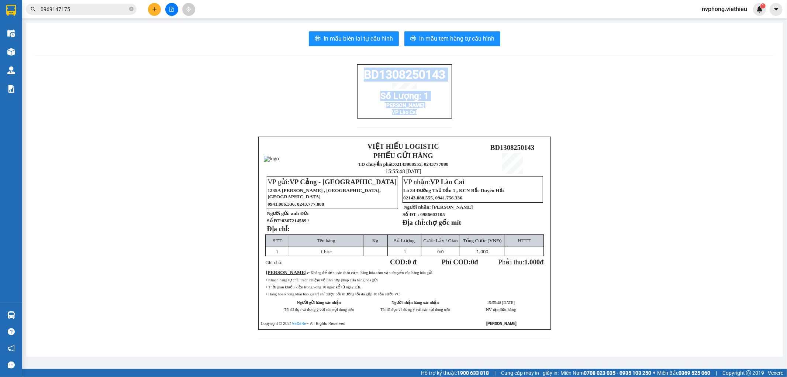
drag, startPoint x: 361, startPoint y: 76, endPoint x: 431, endPoint y: 126, distance: 86.0
click at [431, 126] on div "BD1308250143 Số Lượng: 1 Lan Tâm VP Lào Cai" at bounding box center [404, 100] width 95 height 72
copy div "BD1308250143 Số Lượng: 1 Lan Tâm VP Lào Cai"
